Goal: Information Seeking & Learning: Learn about a topic

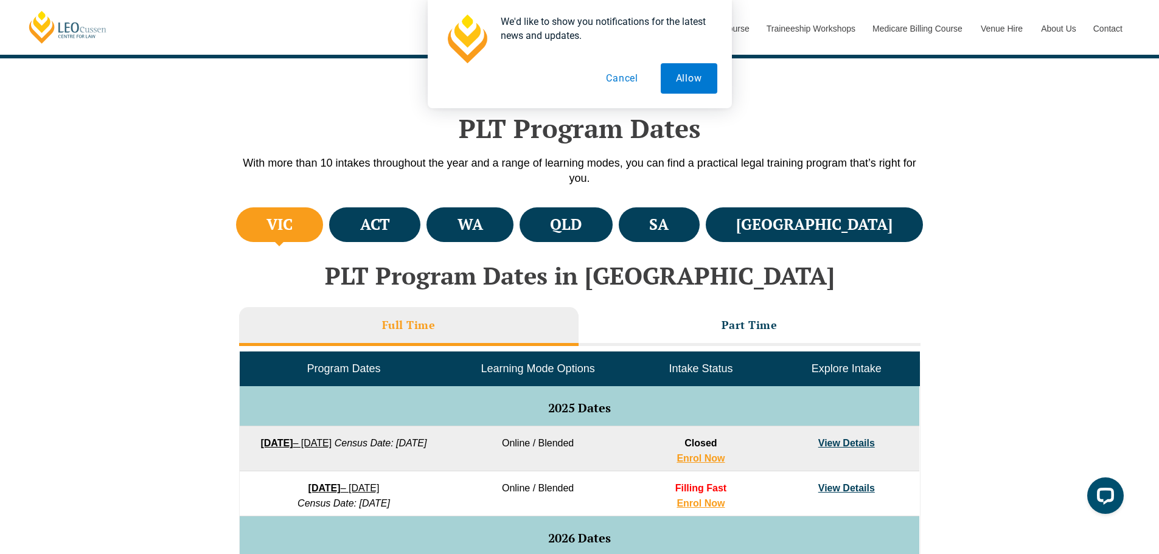
click at [622, 77] on button "Cancel" at bounding box center [622, 78] width 63 height 30
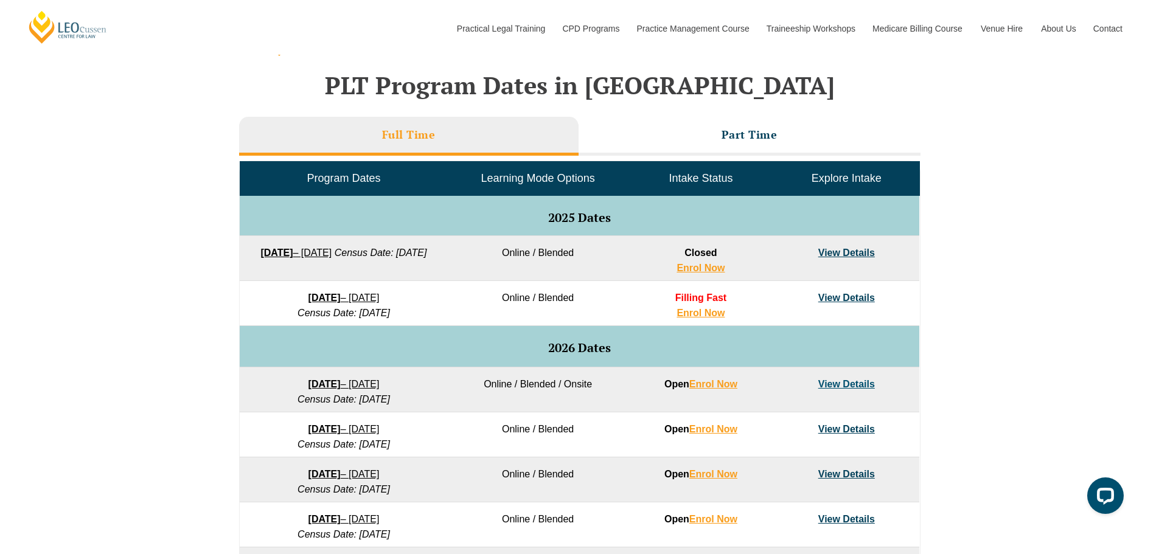
scroll to position [548, 0]
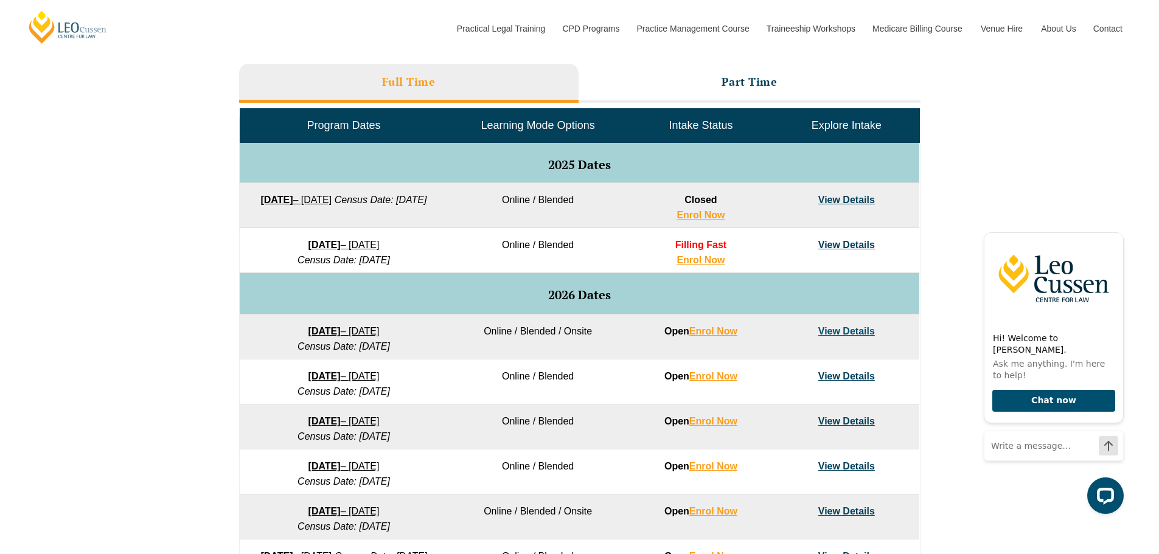
click at [312, 330] on strong "[DATE]" at bounding box center [325, 331] width 32 height 10
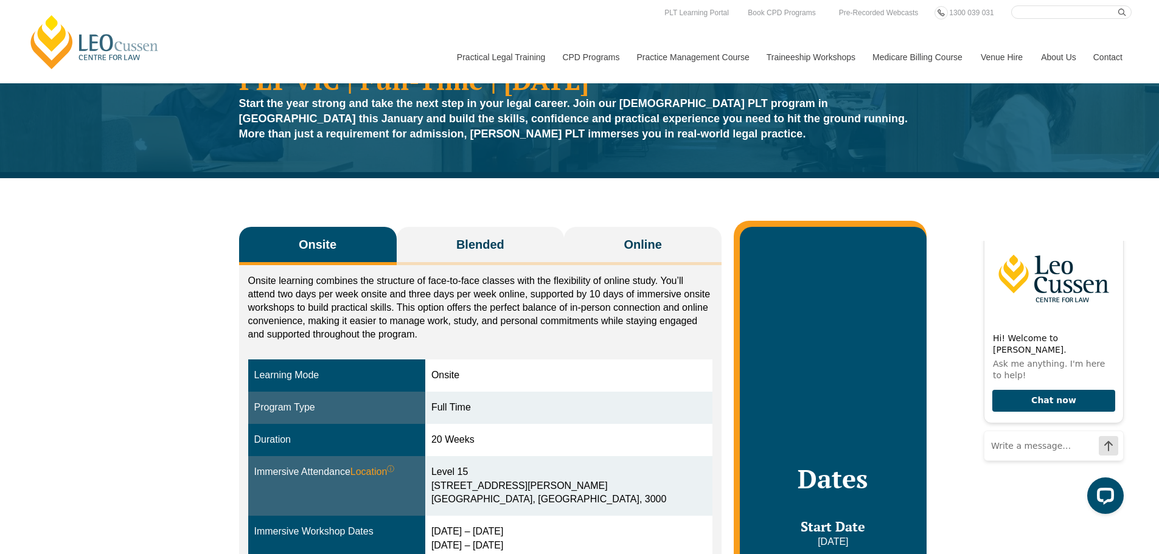
scroll to position [61, 0]
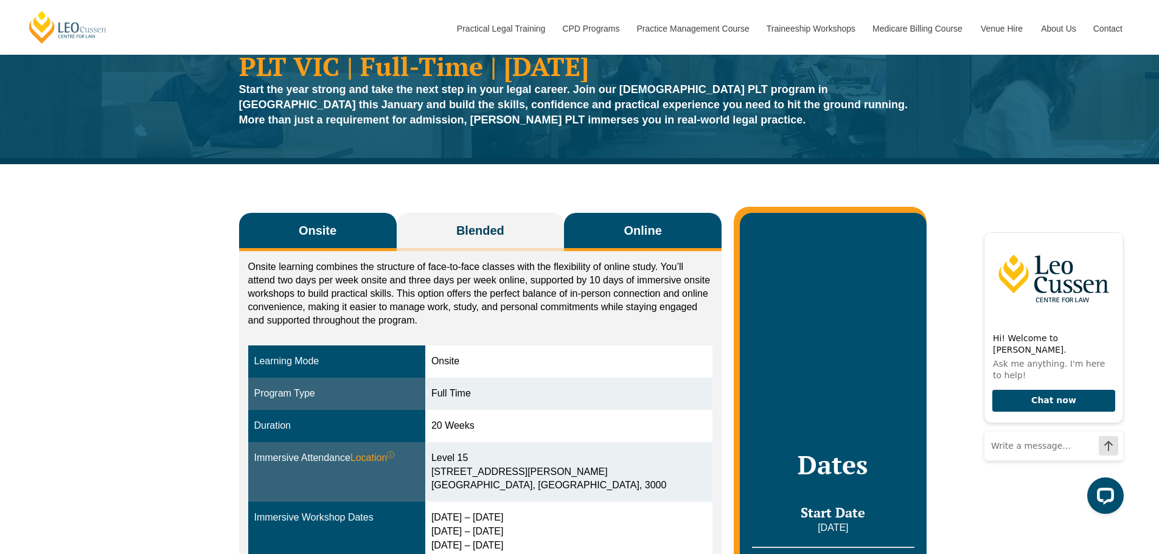
click at [624, 238] on span "Online" at bounding box center [643, 230] width 38 height 17
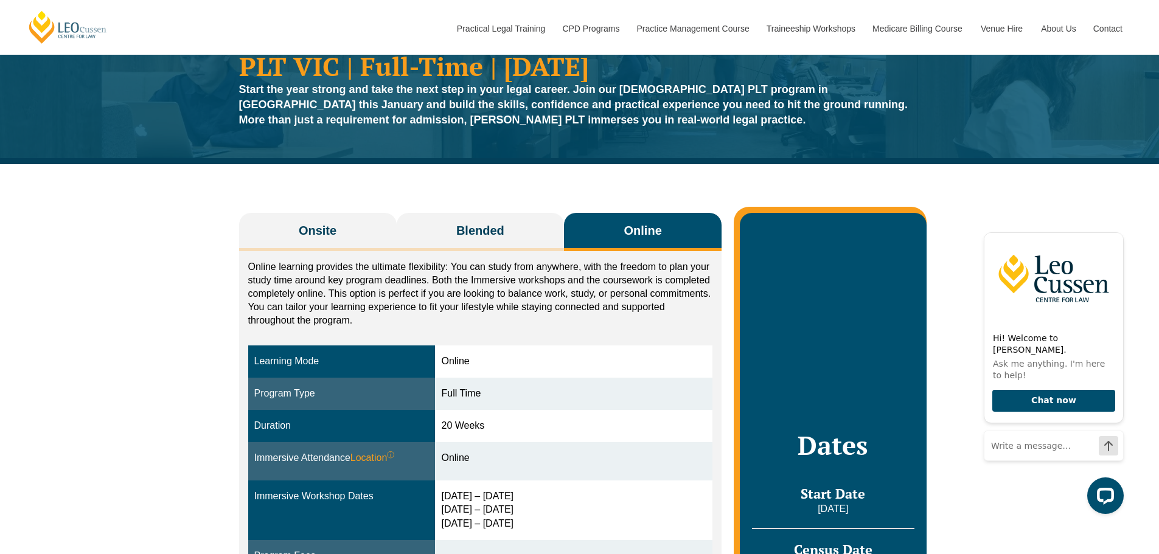
scroll to position [122, 0]
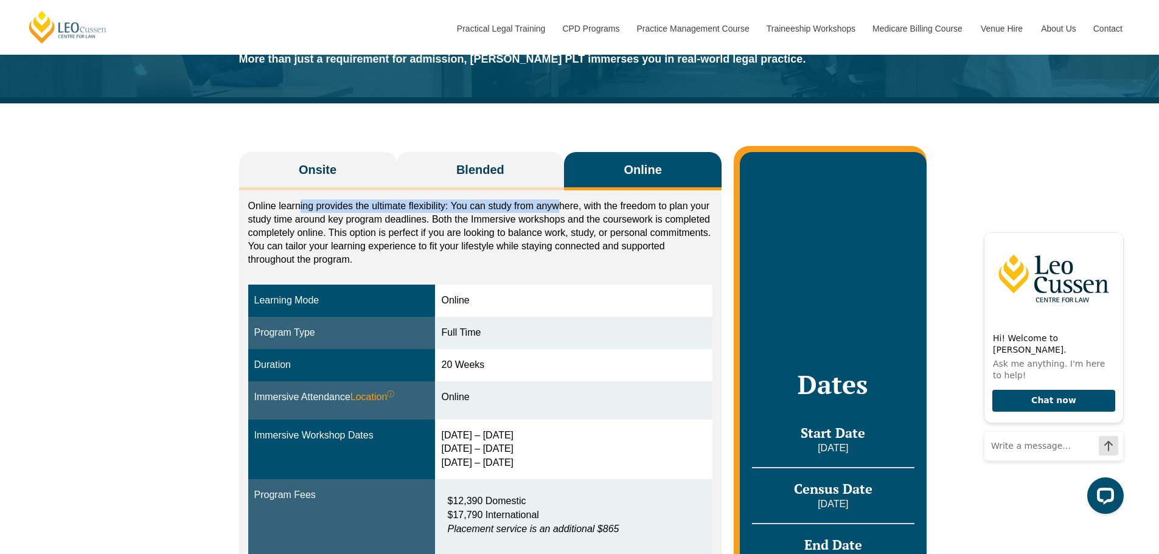
drag, startPoint x: 300, startPoint y: 208, endPoint x: 562, endPoint y: 210, distance: 261.7
click at [562, 210] on p "Online learning provides the ultimate flexibility: You can study from anywhere,…" at bounding box center [480, 233] width 465 height 67
click at [522, 229] on p "Online learning provides the ultimate flexibility: You can study from anywhere,…" at bounding box center [480, 233] width 465 height 67
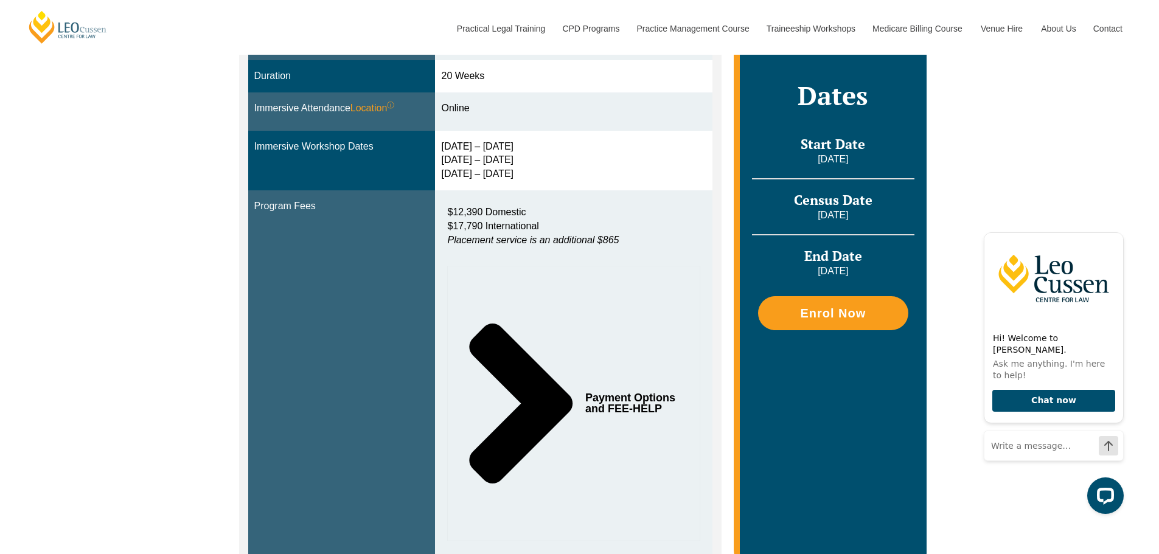
scroll to position [426, 0]
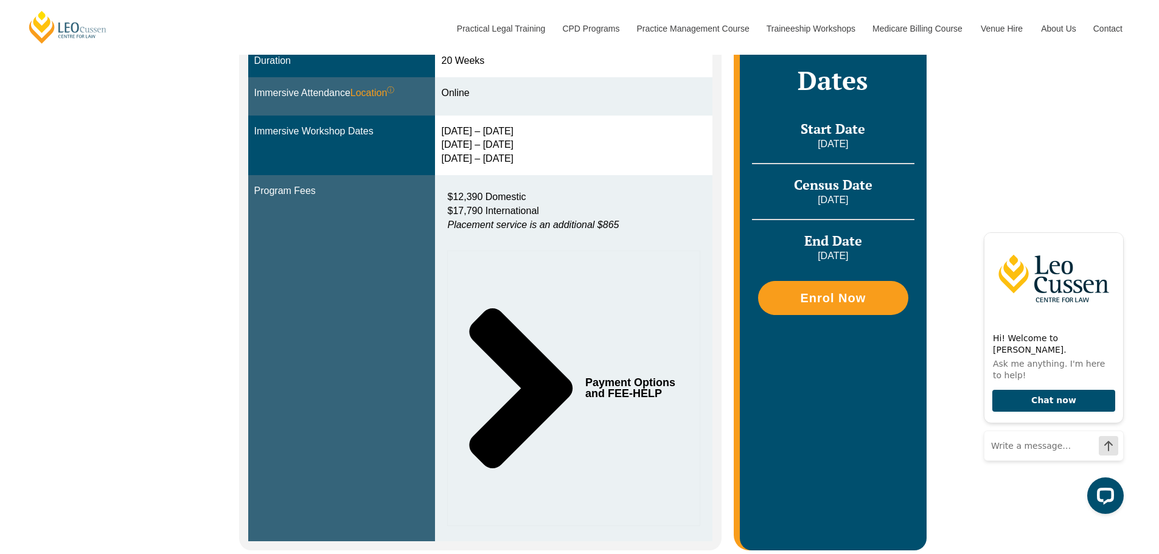
drag, startPoint x: 283, startPoint y: 190, endPoint x: 321, endPoint y: 191, distance: 37.7
click at [321, 191] on div "Program Fees" at bounding box center [341, 191] width 175 height 14
click at [552, 195] on p "$12,390 Domestic $17,790 International Placement service is an additional $865" at bounding box center [573, 211] width 253 height 42
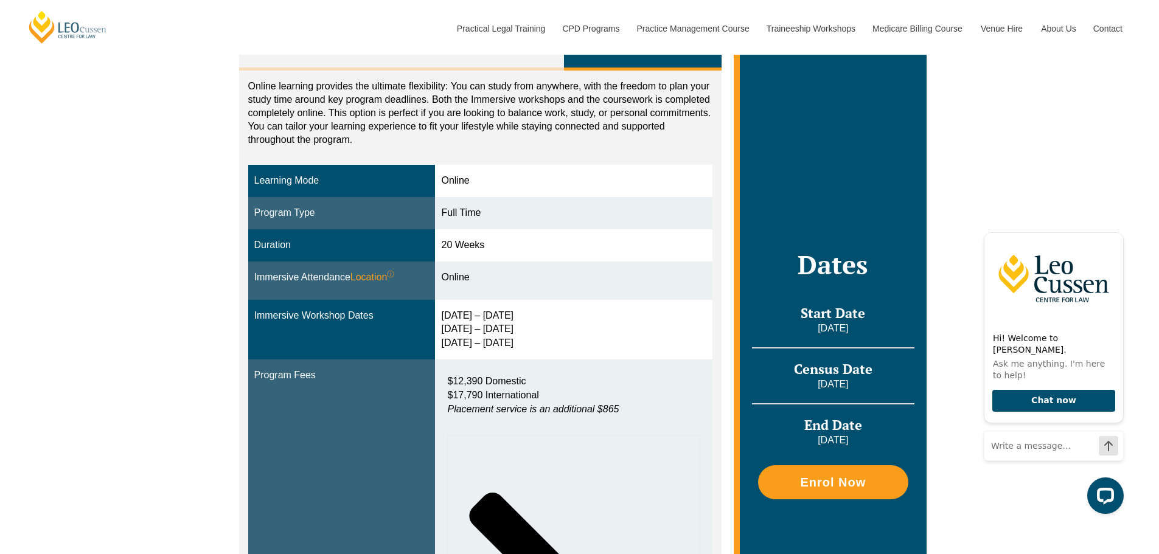
scroll to position [0, 0]
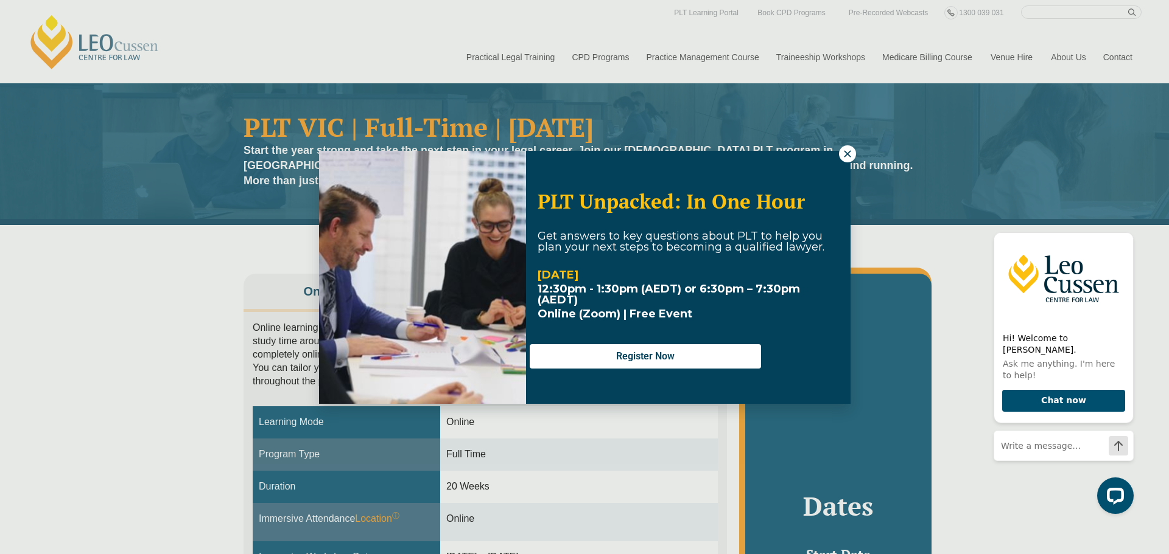
click at [846, 156] on icon at bounding box center [847, 154] width 11 height 11
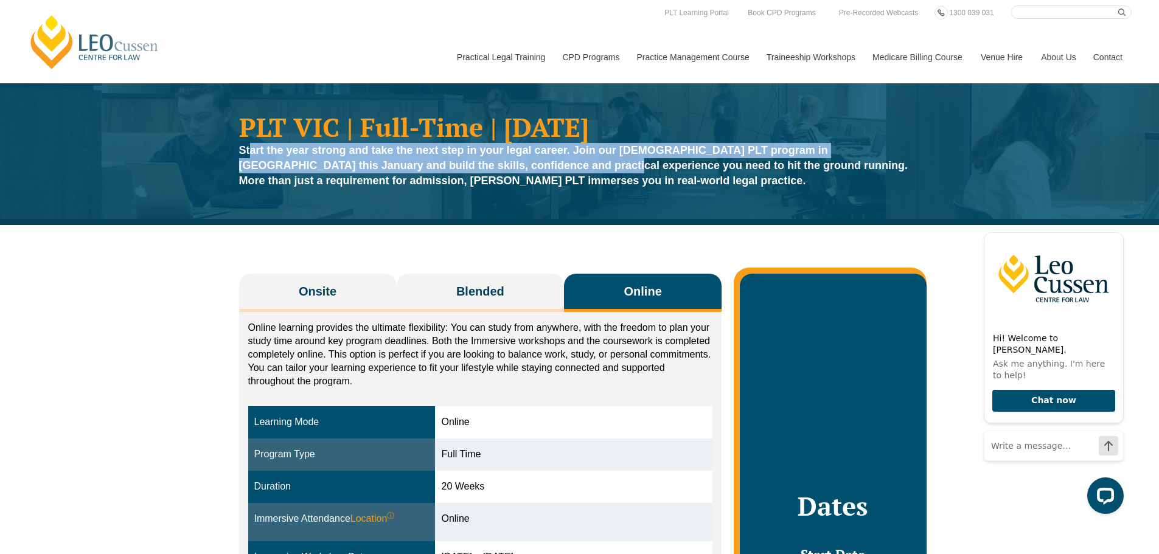
drag, startPoint x: 251, startPoint y: 151, endPoint x: 504, endPoint y: 166, distance: 253.6
click at [504, 166] on strong "Start the year strong and take the next step in your legal career. Join our [DE…" at bounding box center [573, 165] width 669 height 43
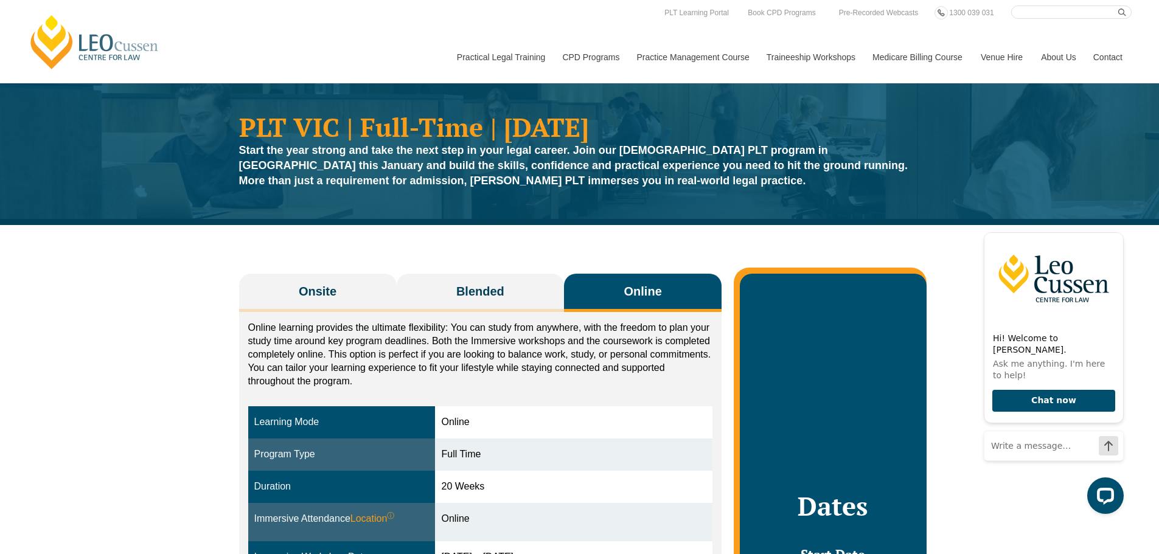
click at [723, 164] on strong "Start the year strong and take the next step in your legal career. Join our [DE…" at bounding box center [573, 165] width 669 height 43
